Goal: Navigation & Orientation: Go to known website

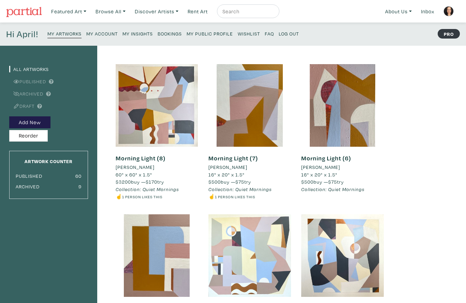
click at [138, 35] on small "My Insights" at bounding box center [137, 33] width 30 height 6
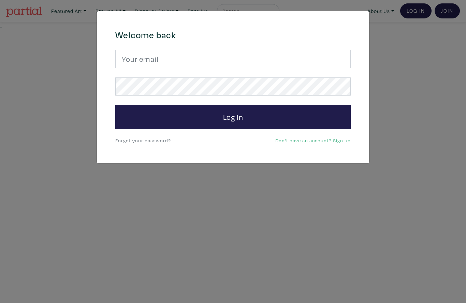
click at [269, 58] on input "email" at bounding box center [232, 59] width 235 height 18
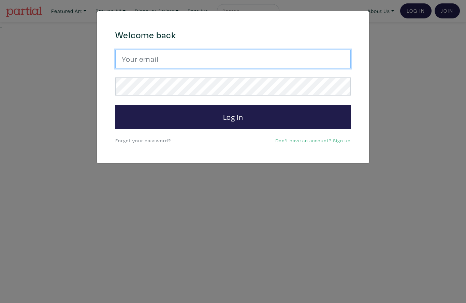
type input "aprilpynecreates@gmail.com"
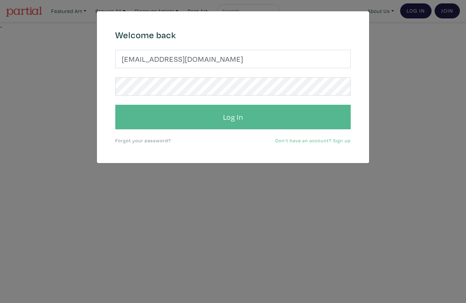
click at [259, 118] on button "Log In" at bounding box center [232, 117] width 235 height 25
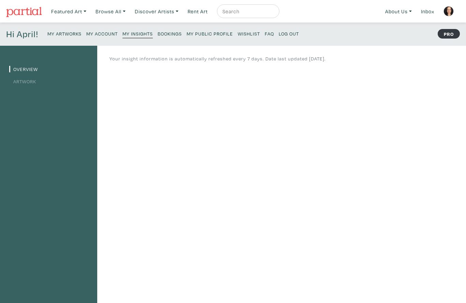
click at [62, 37] on link "My Artworks" at bounding box center [64, 33] width 34 height 9
click at [73, 37] on link "My Artworks" at bounding box center [64, 33] width 34 height 9
click at [75, 33] on small "My Artworks" at bounding box center [64, 33] width 34 height 6
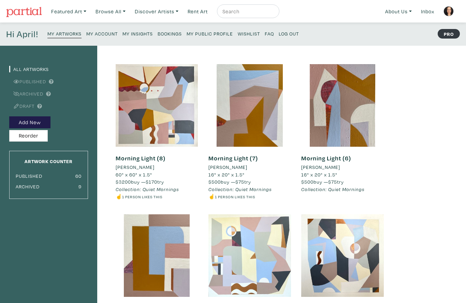
click at [140, 31] on small "My Insights" at bounding box center [137, 33] width 30 height 6
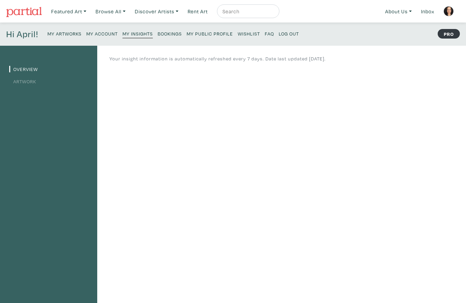
click at [31, 11] on img at bounding box center [24, 12] width 36 height 10
